Goal: Complete application form

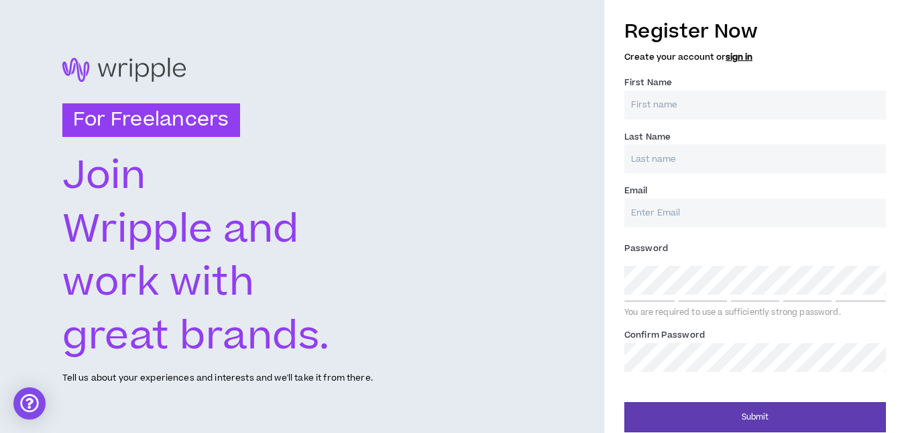
click at [669, 114] on input "First Name *" at bounding box center [755, 105] width 262 height 29
type input "[PERSON_NAME]"
type input "[EMAIL_ADDRESS][DOMAIN_NAME]"
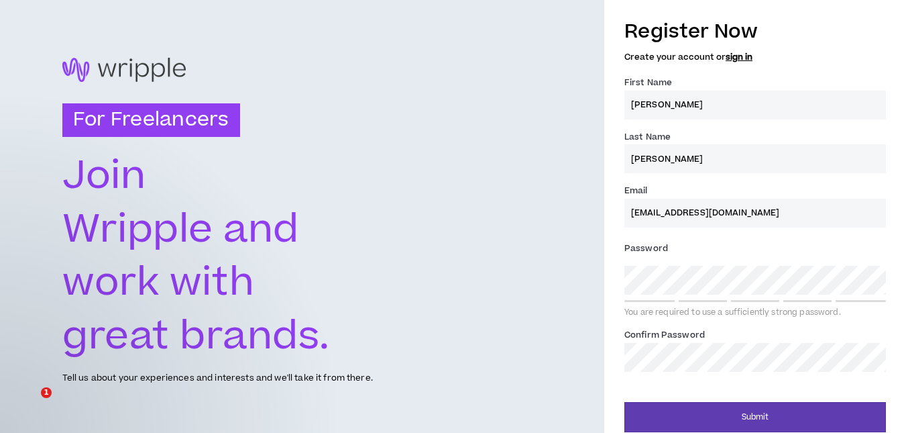
type input "[PERSON_NAME]"
type input "[EMAIL_ADDRESS][DOMAIN_NAME]"
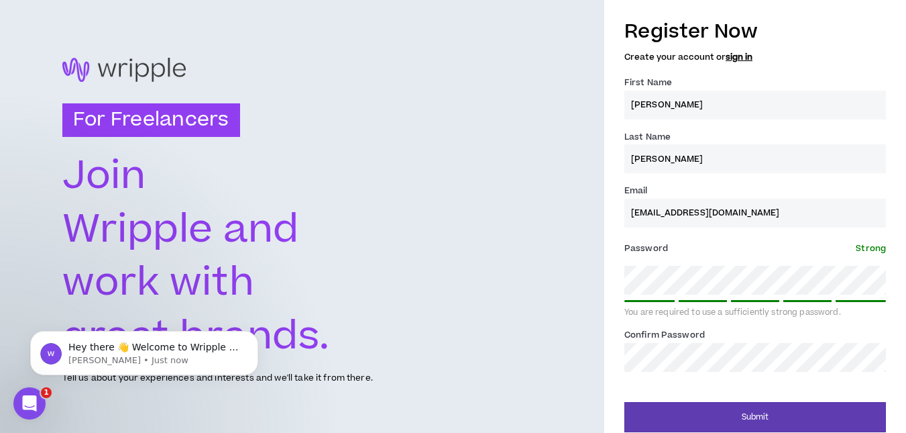
drag, startPoint x: 507, startPoint y: 275, endPoint x: 514, endPoint y: 275, distance: 7.4
click at [507, 275] on div "For Freelancers [PERSON_NAME] and work with great brands. Tell us about your ex…" at bounding box center [302, 221] width 604 height 443
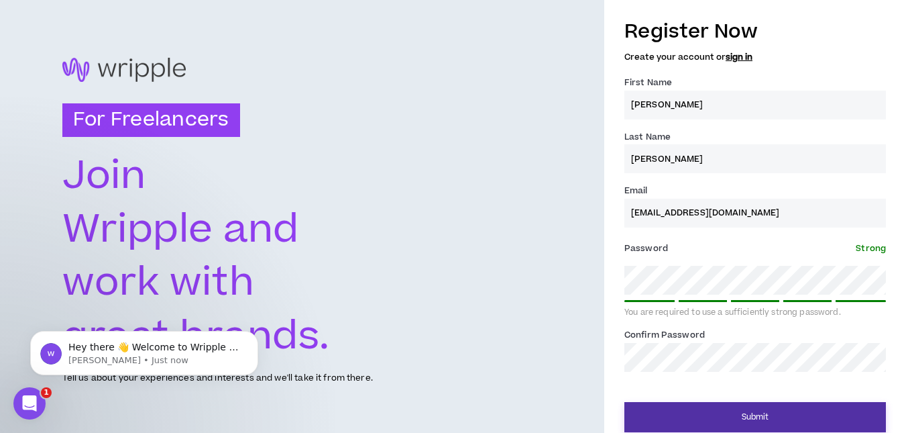
click at [653, 406] on button "Submit" at bounding box center [755, 417] width 262 height 30
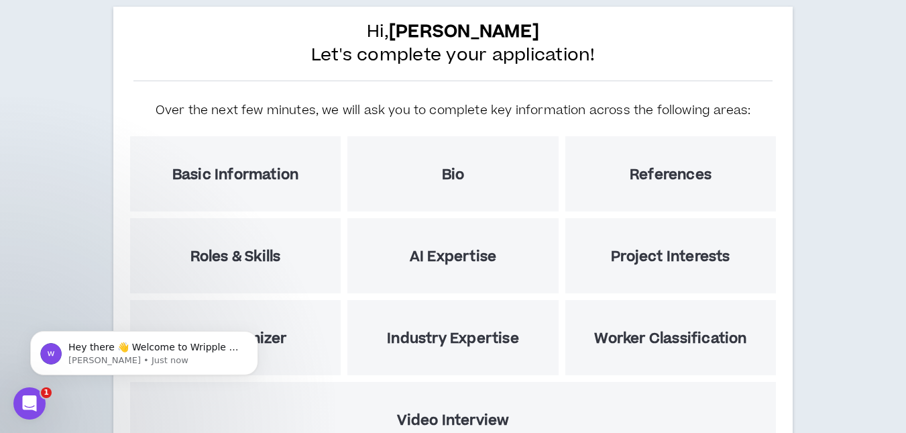
scroll to position [196, 0]
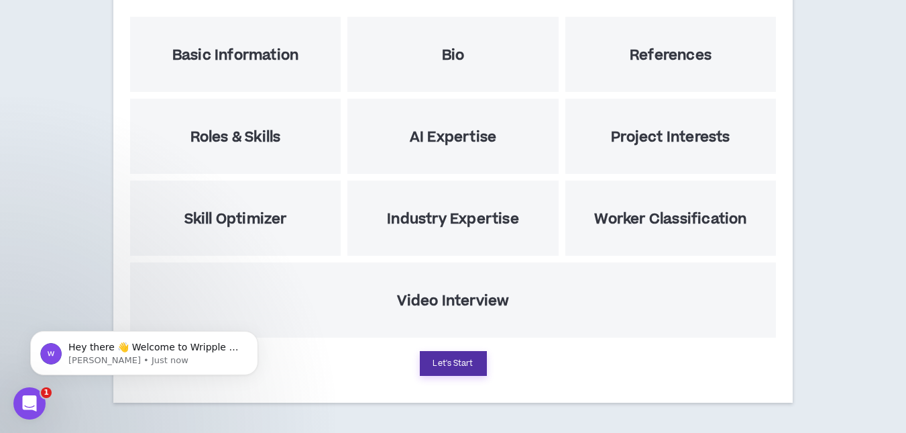
click at [483, 361] on button "Let's Start" at bounding box center [453, 363] width 67 height 25
select select "US"
